Goal: Navigation & Orientation: Find specific page/section

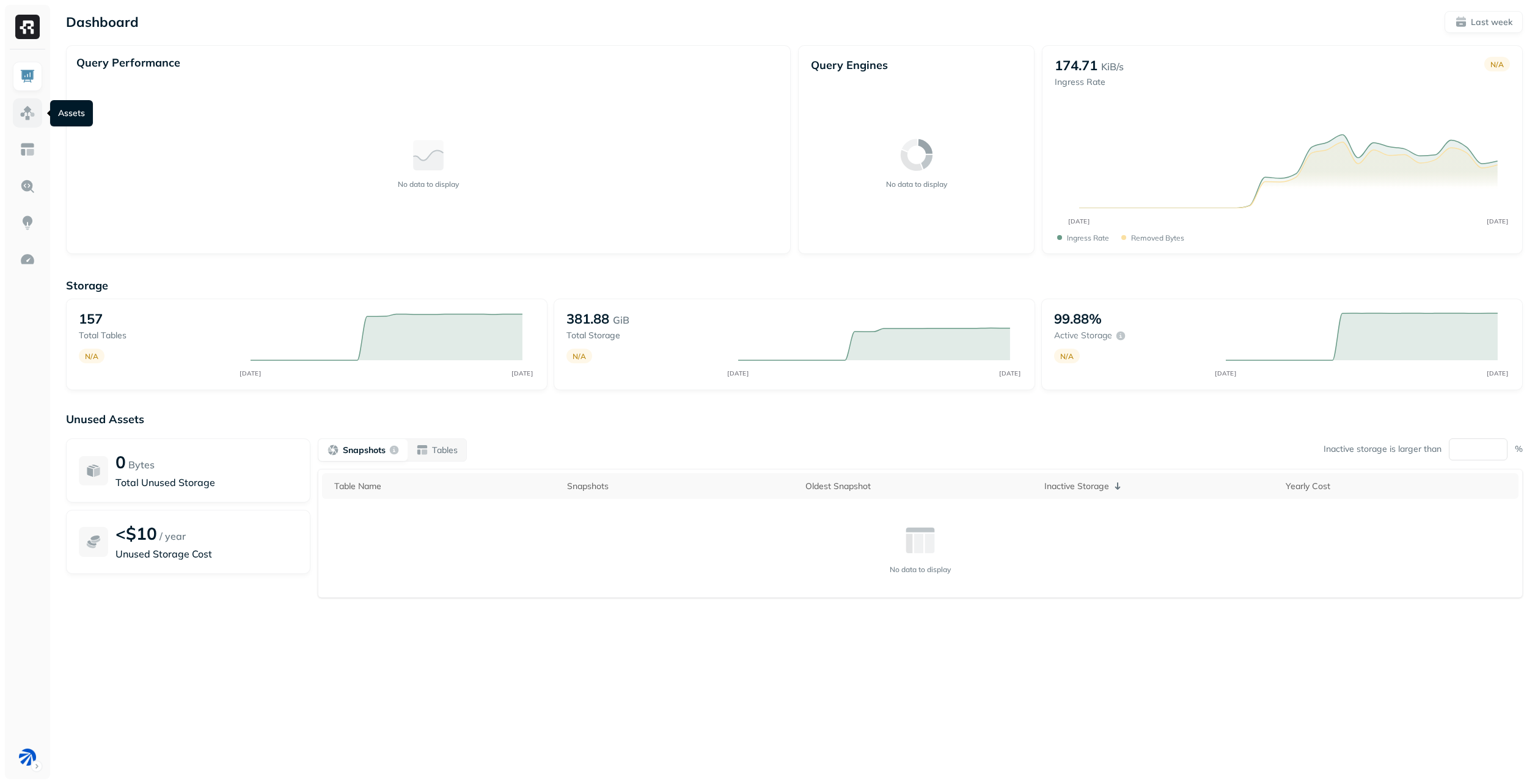
click at [23, 106] on img at bounding box center [28, 113] width 16 height 16
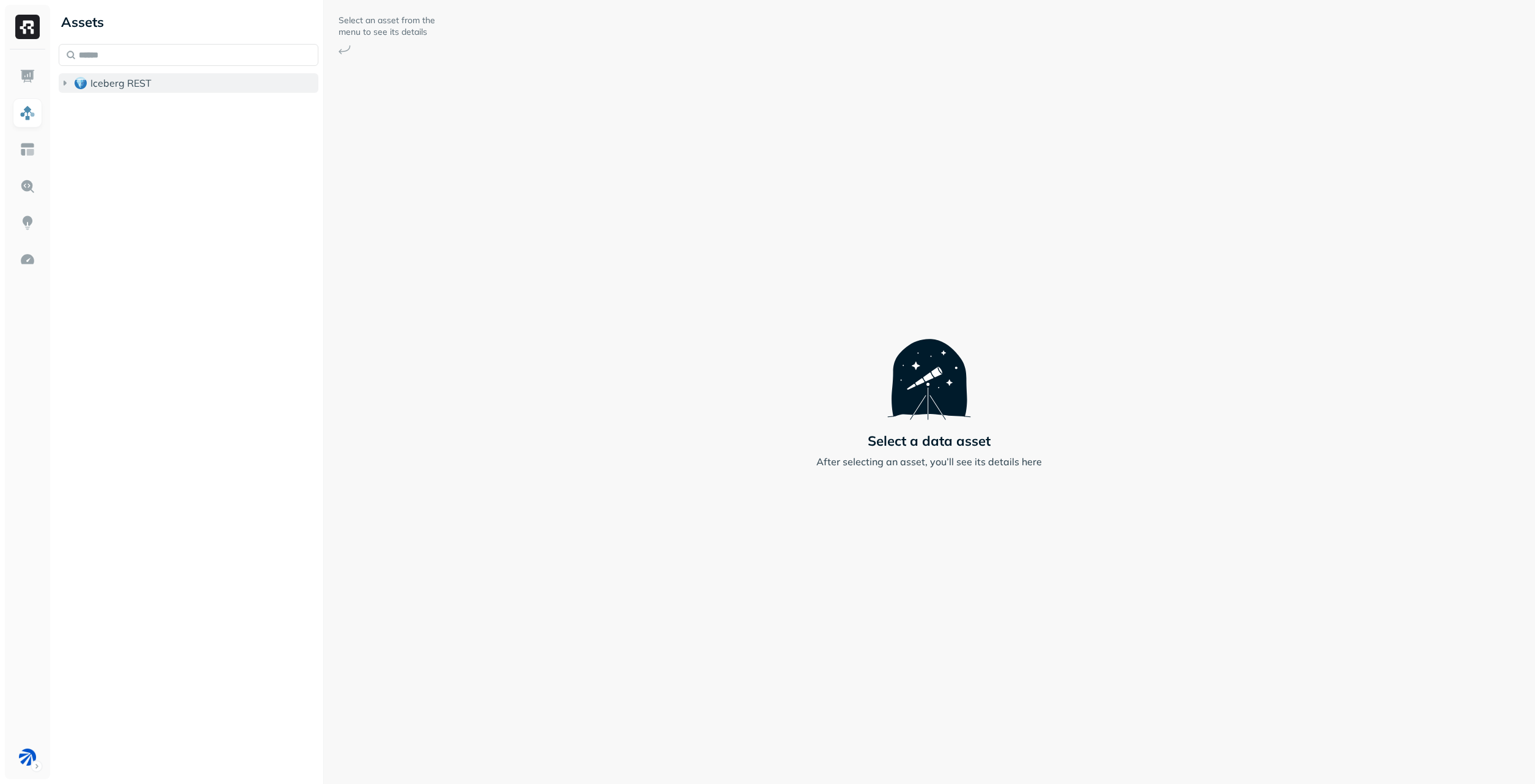
click at [106, 82] on span "Iceberg REST" at bounding box center [120, 83] width 61 height 12
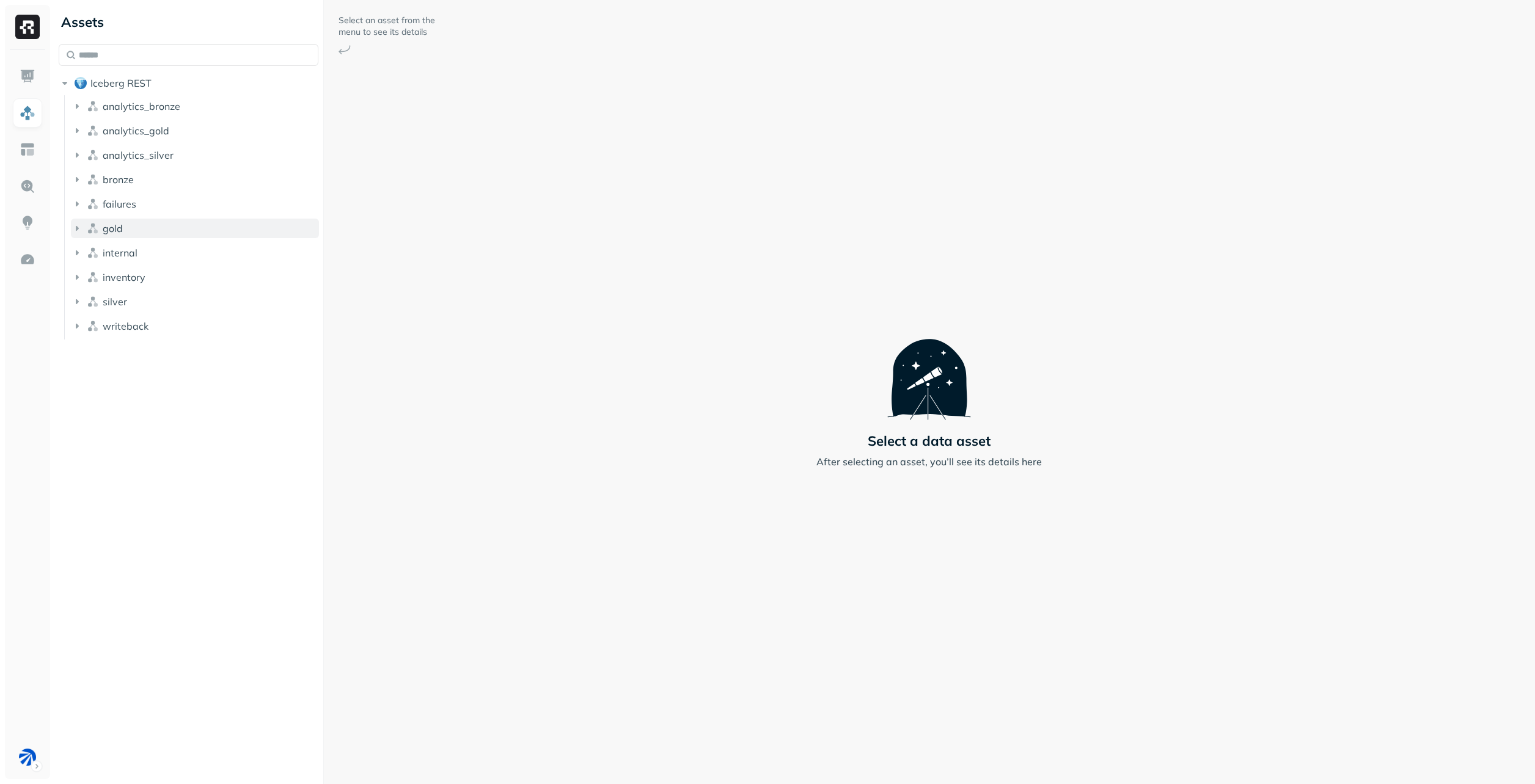
click at [163, 229] on button "gold" at bounding box center [194, 228] width 248 height 20
click at [212, 249] on button "Tables ( 9 )" at bounding box center [201, 252] width 237 height 20
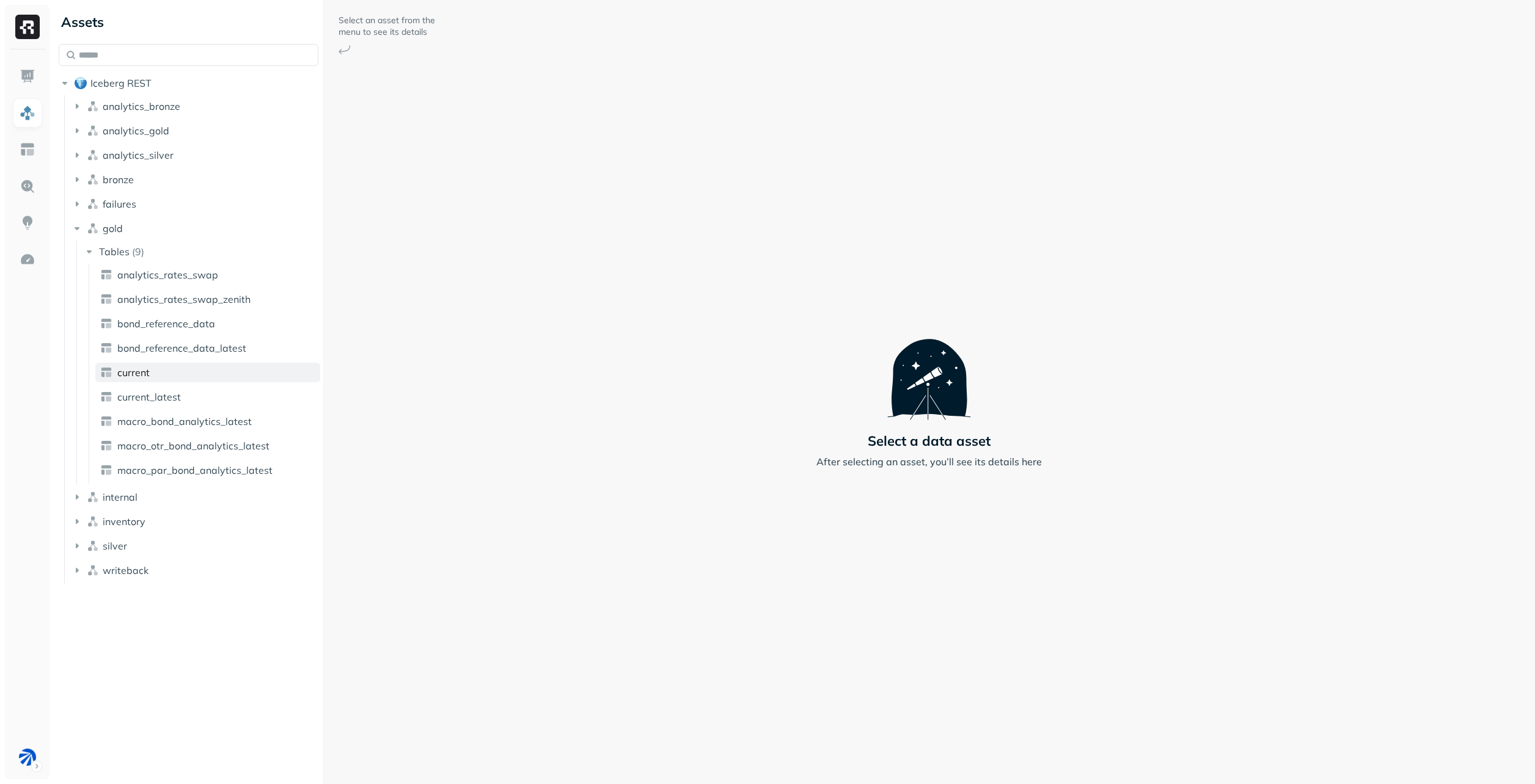
click at [204, 368] on link "current" at bounding box center [208, 372] width 225 height 20
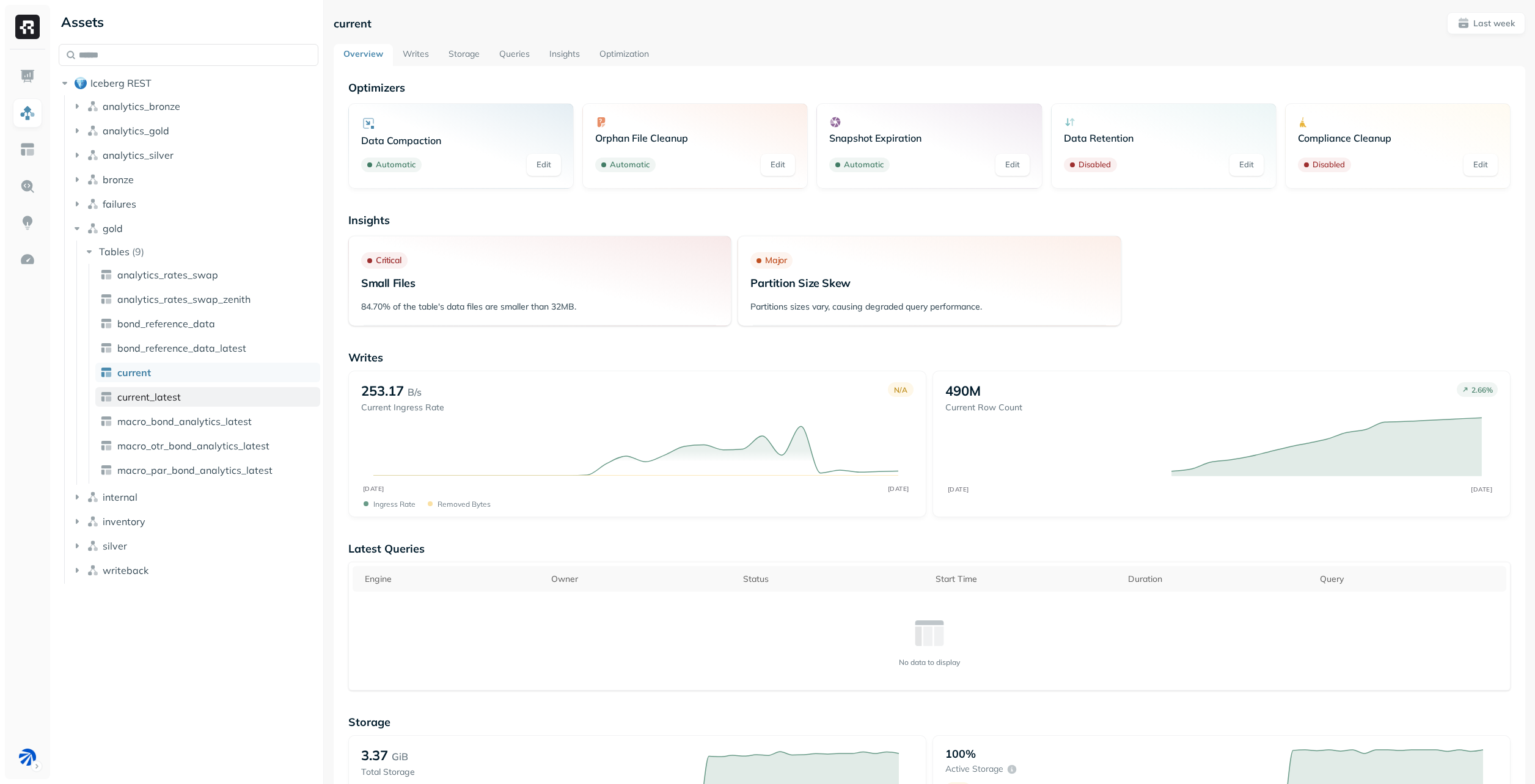
click at [209, 392] on link "current_latest" at bounding box center [208, 397] width 225 height 20
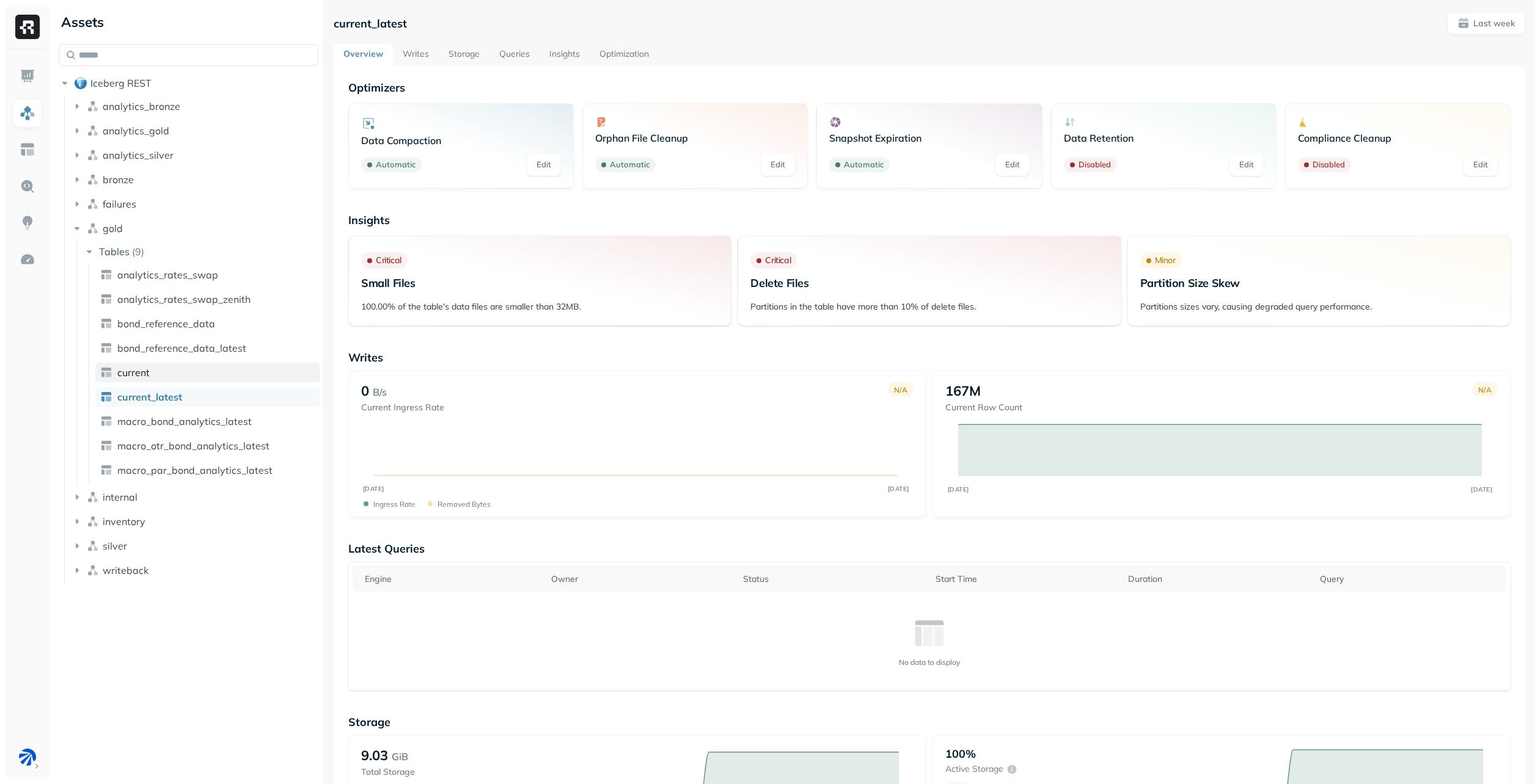
click at [214, 380] on link "current" at bounding box center [208, 372] width 225 height 20
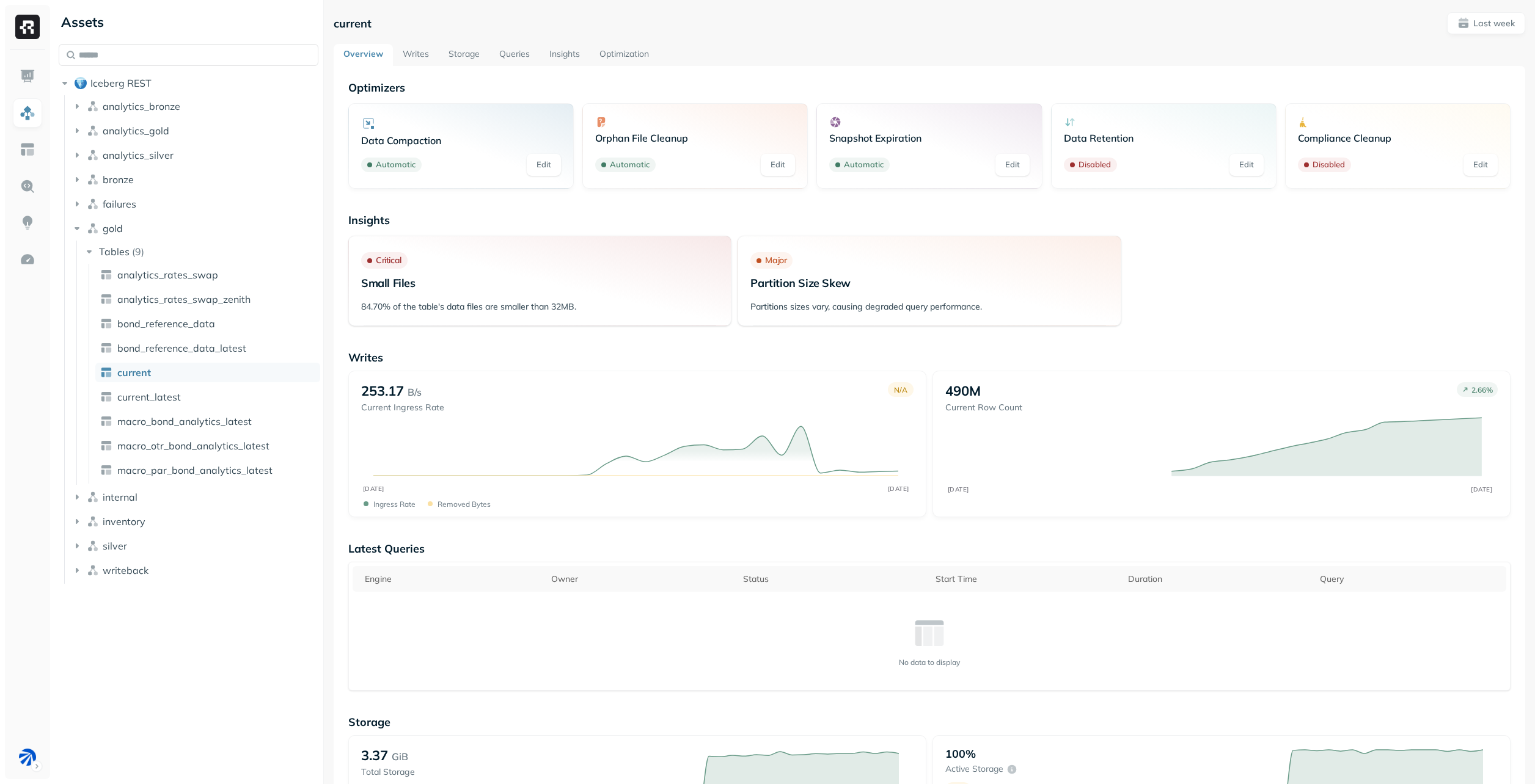
click at [434, 136] on p "Data Compaction" at bounding box center [461, 140] width 200 height 12
click at [375, 164] on p "Automatic" at bounding box center [395, 164] width 40 height 12
click at [201, 394] on link "current_latest" at bounding box center [208, 397] width 225 height 20
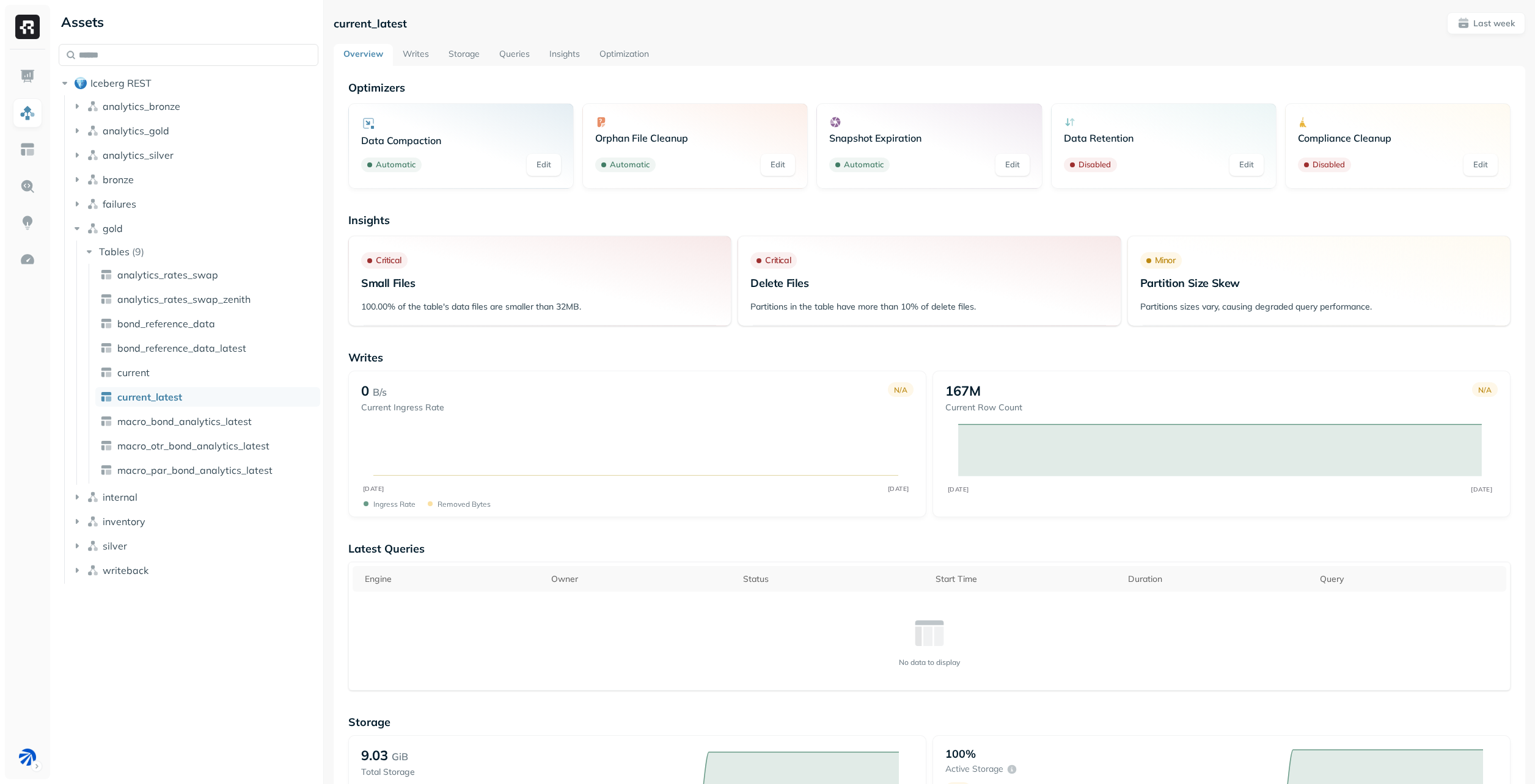
click at [205, 383] on ul "analytics_rates_swap analytics_rates_swap_zenith bond_reference_data bond_refer…" at bounding box center [204, 374] width 232 height 220
click at [205, 379] on link "current" at bounding box center [208, 372] width 225 height 20
